Goal: Information Seeking & Learning: Learn about a topic

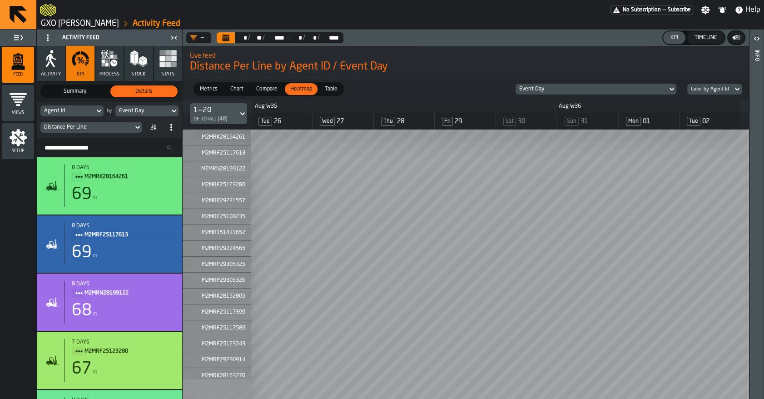
click at [46, 22] on link "GXO Ikea Oosterhout" at bounding box center [80, 24] width 78 height 10
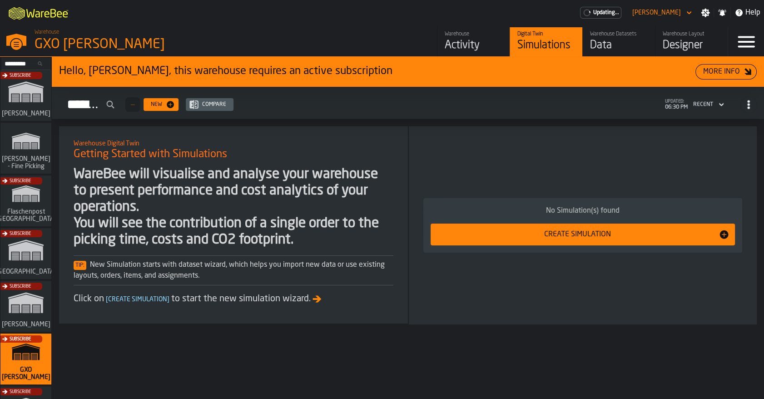
click at [18, 299] on div "Subscribe" at bounding box center [24, 309] width 51 height 53
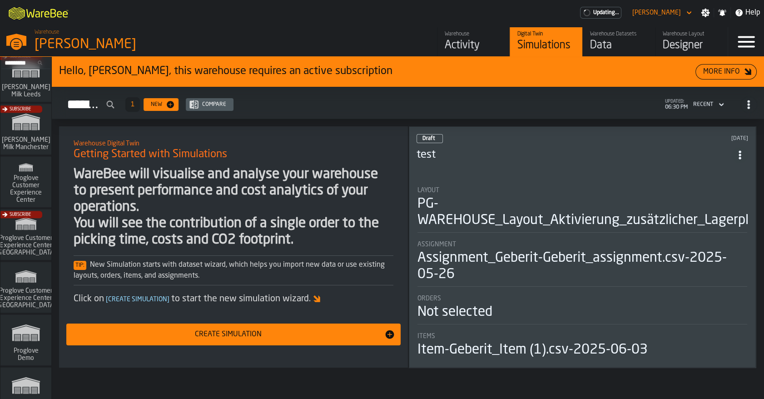
scroll to position [778, 0]
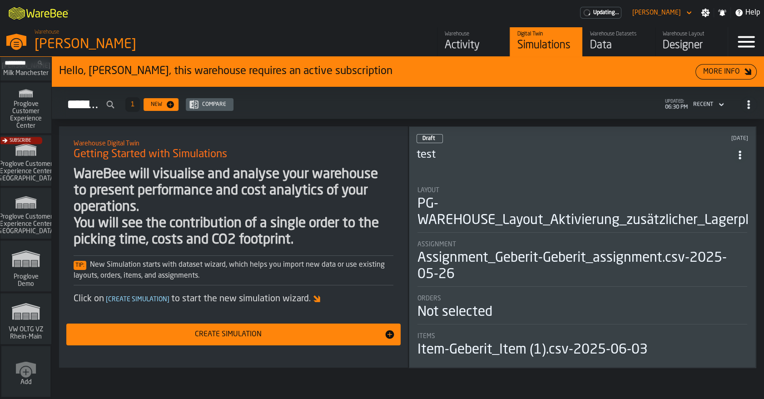
click at [21, 305] on polygon "link-to-/wh/i/44979e6c-6f66-405e-9874-c1e29f02a54a/simulations" at bounding box center [25, 312] width 27 height 15
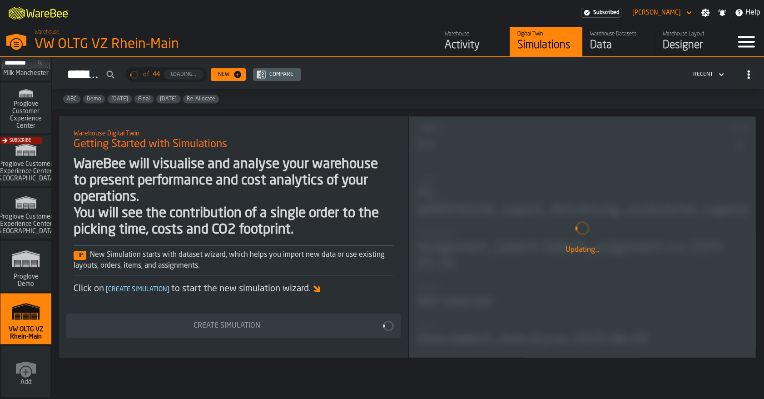
click at [475, 47] on div "Activity" at bounding box center [474, 45] width 58 height 15
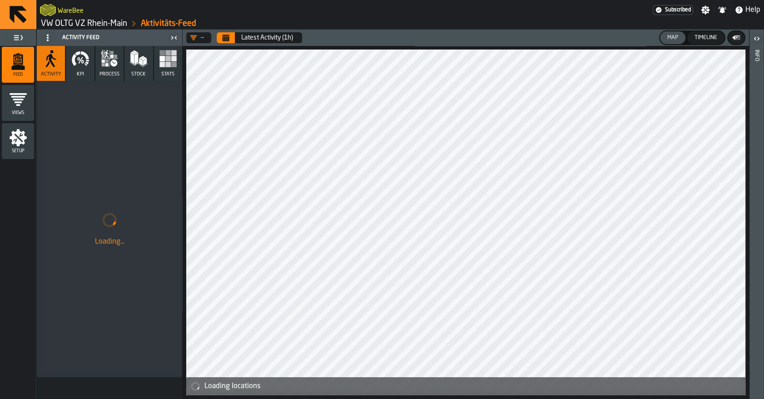
click at [103, 27] on link "VW OLTG VZ Rhein-Main" at bounding box center [84, 24] width 86 height 10
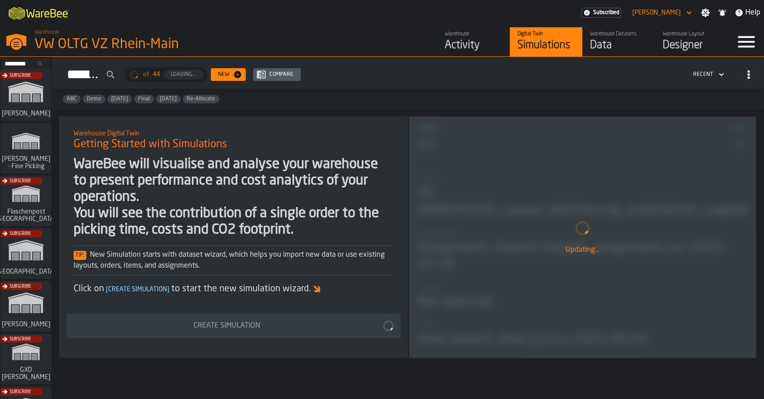
click at [598, 46] on div "Data" at bounding box center [619, 45] width 58 height 15
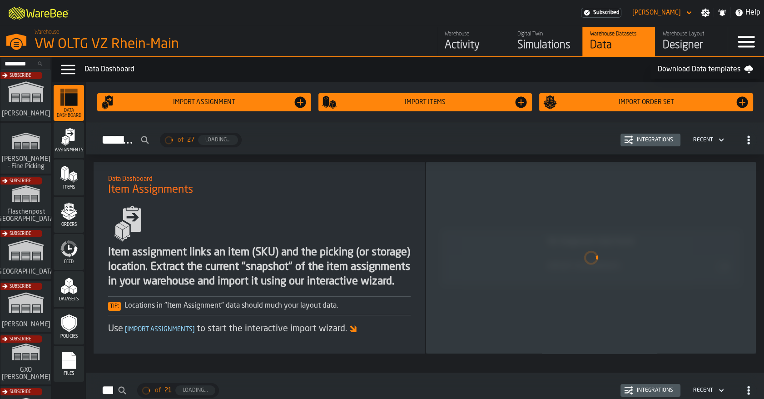
click at [506, 43] on link "Warehouse Activity" at bounding box center [473, 41] width 73 height 29
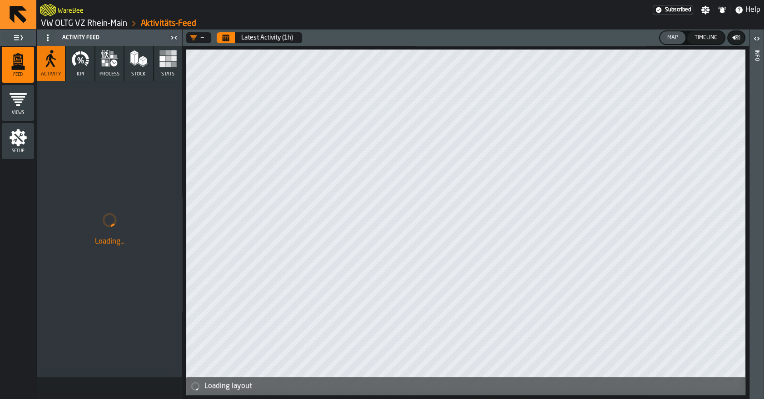
click at [79, 23] on link "VW OLTG VZ Rhein-Main" at bounding box center [84, 24] width 86 height 10
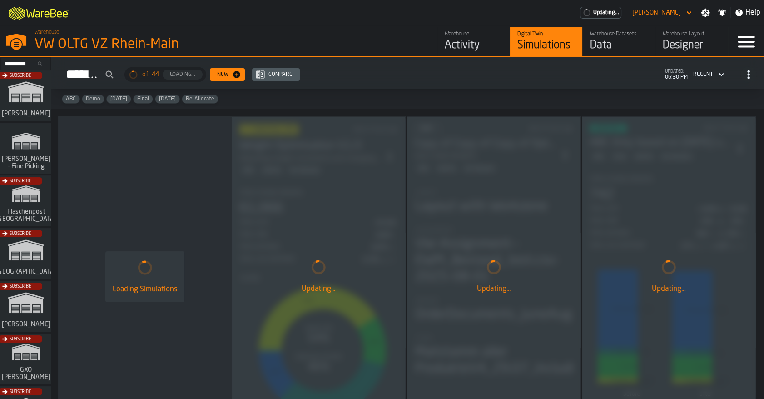
click at [520, 38] on div "Digital Twin Simulations" at bounding box center [547, 42] width 58 height 22
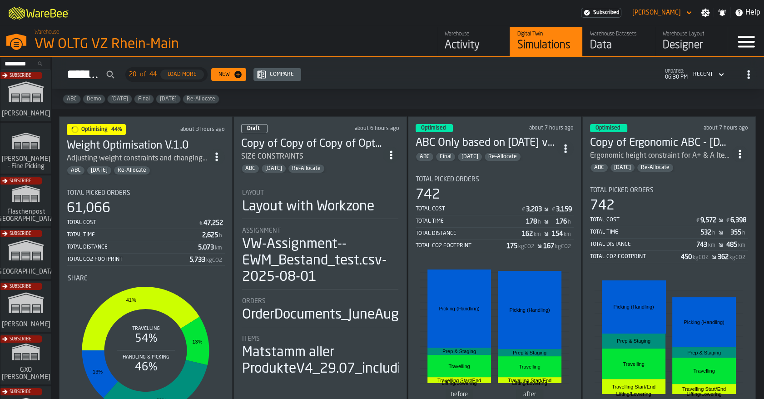
click at [161, 178] on div "Optimising 44% about 3 hours ago Weight Optimisation V.1.0 Adjusting weight con…" at bounding box center [146, 281] width 174 height 331
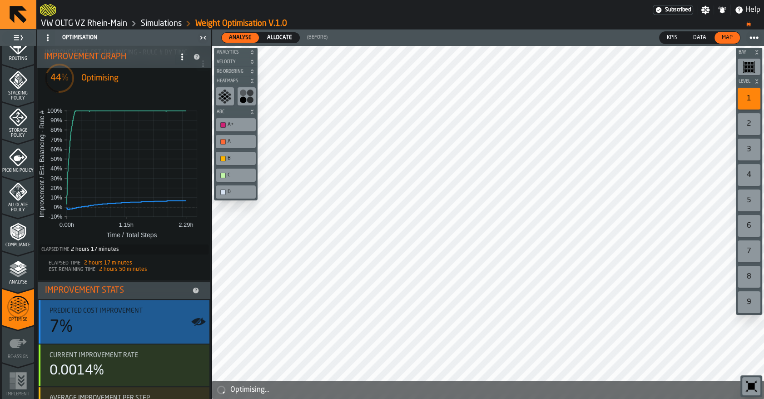
scroll to position [62, 0]
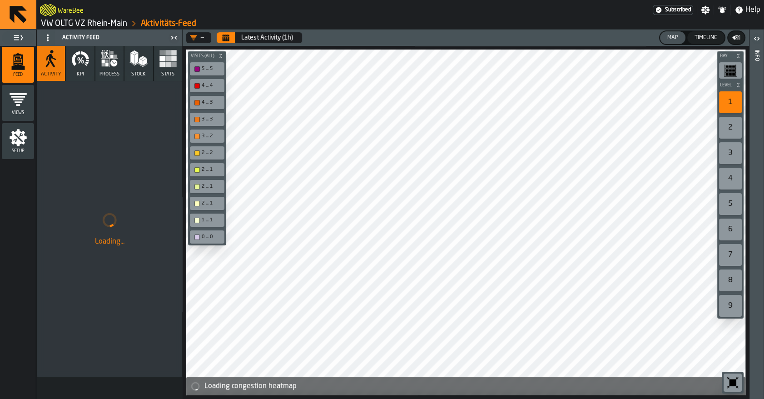
click at [153, 62] on button "Stock" at bounding box center [139, 63] width 28 height 35
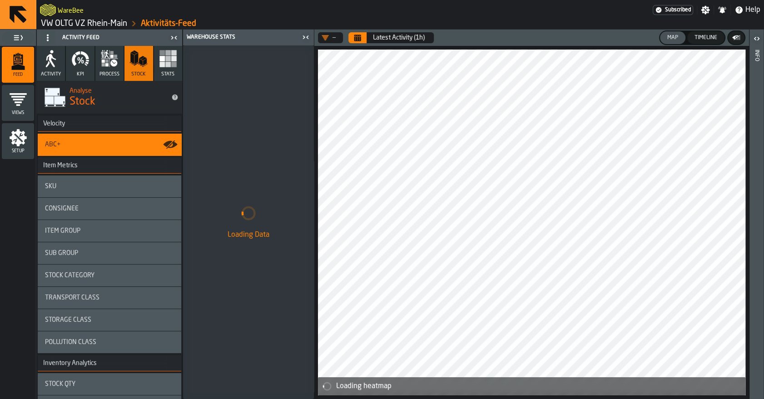
click at [162, 65] on rect "button" at bounding box center [161, 64] width 5 height 5
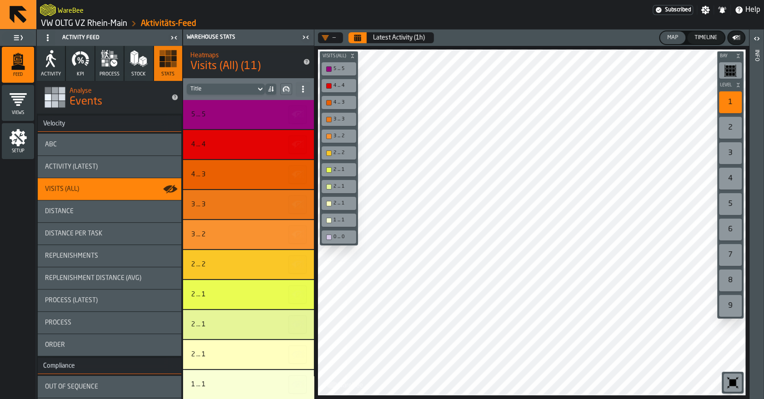
click at [354, 40] on icon "Calendar" at bounding box center [357, 37] width 7 height 7
click at [716, 38] on div "Timeline" at bounding box center [706, 38] width 30 height 6
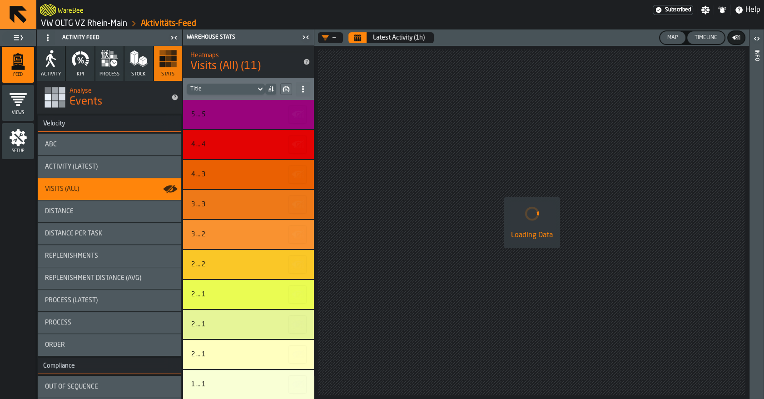
click at [678, 39] on div "Map" at bounding box center [673, 38] width 18 height 6
click at [736, 39] on icon "button-" at bounding box center [736, 37] width 9 height 9
click at [709, 40] on div "Timeline" at bounding box center [706, 38] width 30 height 6
click at [733, 38] on rect "button-" at bounding box center [733, 38] width 2 height 0
click at [733, 38] on icon "button-" at bounding box center [735, 37] width 6 height 4
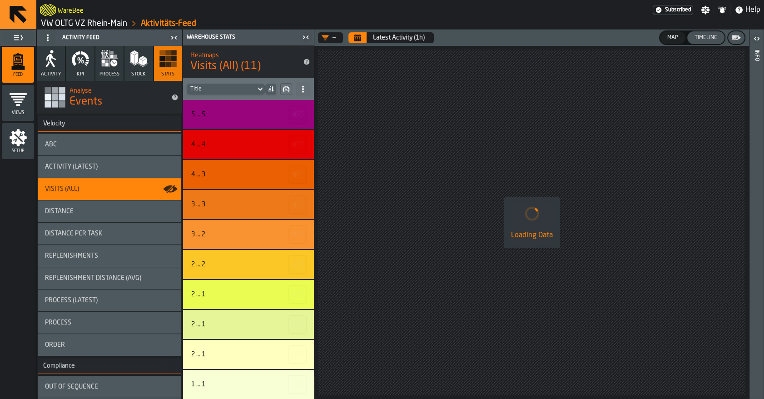
click at [702, 38] on div "Timeline" at bounding box center [706, 38] width 30 height 6
click at [363, 36] on button "Calendar" at bounding box center [358, 37] width 18 height 11
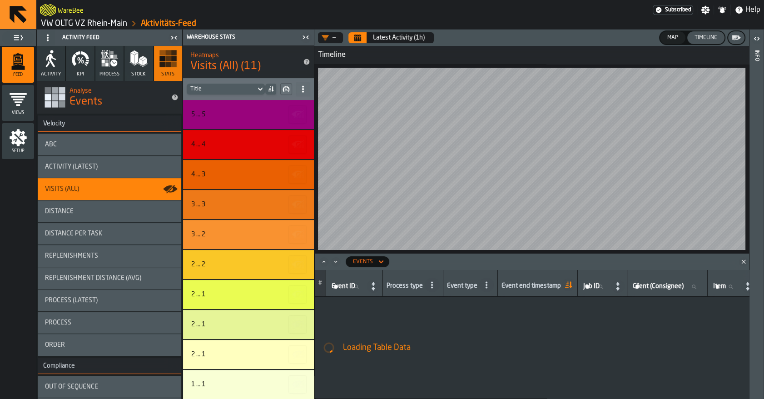
click at [379, 261] on icon at bounding box center [381, 261] width 9 height 11
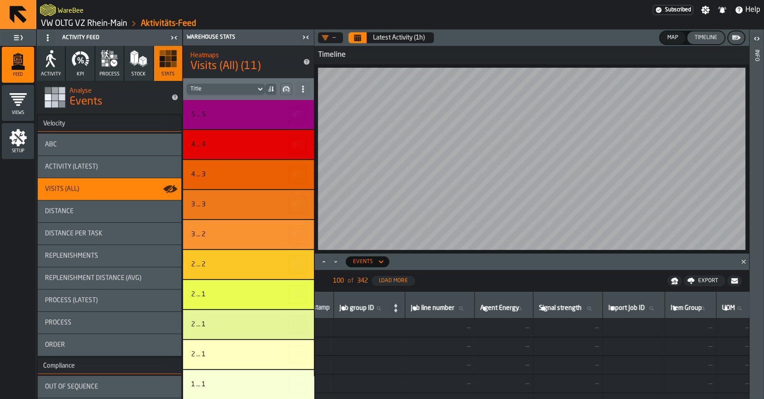
scroll to position [0, 1135]
click at [701, 39] on div "Timeline" at bounding box center [706, 38] width 30 height 6
